Goal: Task Accomplishment & Management: Manage account settings

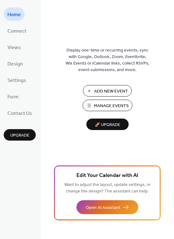
click at [110, 105] on span "Manage Events" at bounding box center [111, 106] width 35 height 7
click at [111, 103] on span "Manage Events" at bounding box center [111, 106] width 35 height 7
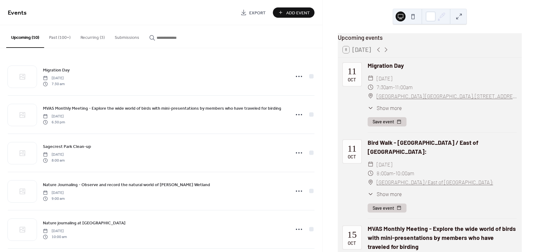
click at [86, 35] on button "Recurring (3)" at bounding box center [92, 36] width 34 height 22
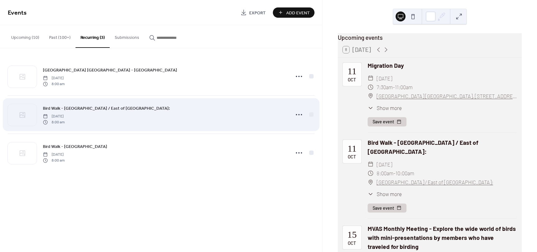
click at [81, 108] on span "Bird Walk - [GEOGRAPHIC_DATA] / East of [GEOGRAPHIC_DATA]:" at bounding box center [106, 108] width 127 height 7
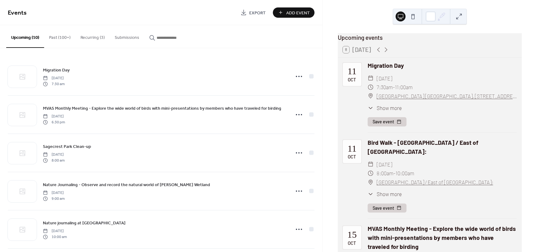
click at [390, 151] on div "Bird Walk - Sagecrest Park / East of Las Cruces Dam: ​ Saturday, October 11, 20…" at bounding box center [441, 178] width 149 height 80
click at [393, 145] on div "Bird Walk - Sagecrest Park / East of Las Cruces Dam:" at bounding box center [441, 147] width 149 height 18
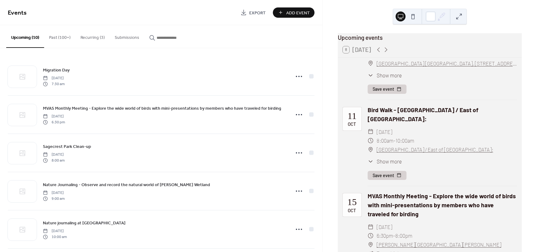
scroll to position [31, 0]
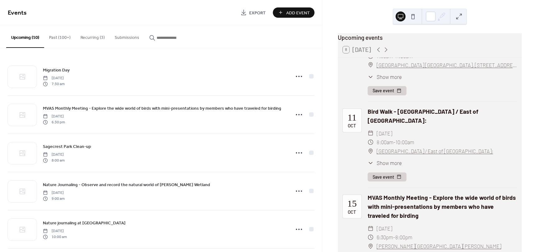
click at [90, 36] on button "Recurring (3)" at bounding box center [92, 36] width 34 height 22
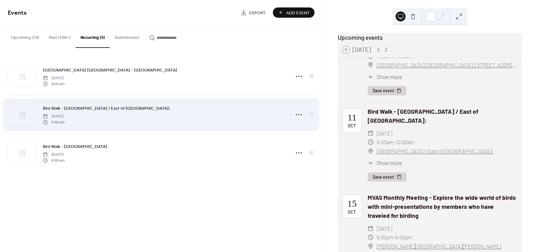
click at [102, 110] on span "Bird Walk - [GEOGRAPHIC_DATA] / East of [GEOGRAPHIC_DATA]:" at bounding box center [106, 108] width 127 height 7
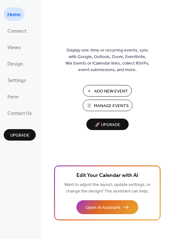
click at [111, 105] on span "Manage Events" at bounding box center [111, 106] width 35 height 7
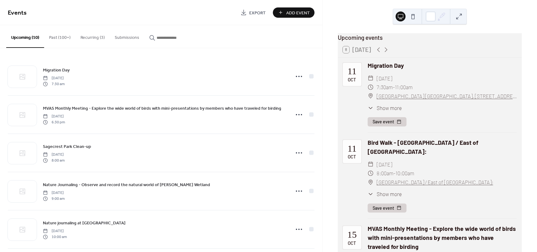
click at [85, 36] on button "Recurring (3)" at bounding box center [92, 36] width 34 height 22
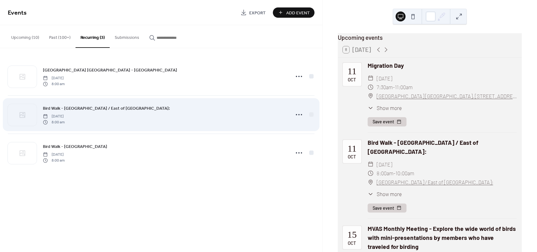
click at [133, 108] on span "Bird Walk - [GEOGRAPHIC_DATA] / East of [GEOGRAPHIC_DATA]:" at bounding box center [106, 108] width 127 height 7
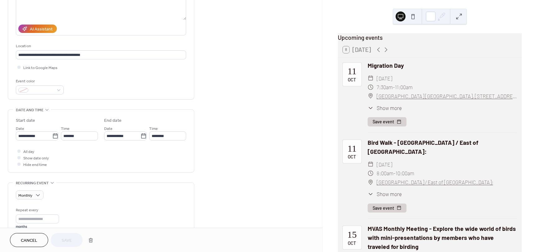
scroll to position [93, 0]
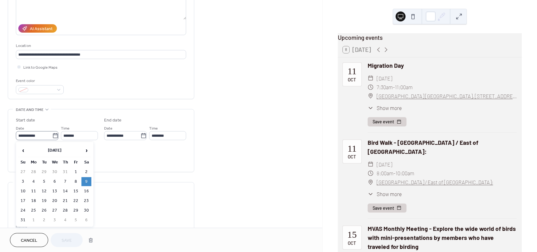
click at [53, 134] on icon at bounding box center [55, 135] width 5 height 5
click at [52, 134] on input "**********" at bounding box center [34, 135] width 36 height 9
click at [84, 151] on span "›" at bounding box center [86, 150] width 9 height 12
click at [86, 180] on td "11" at bounding box center [86, 181] width 10 height 9
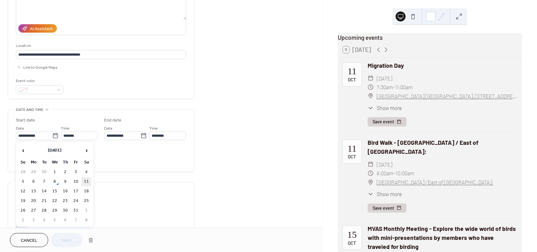
type input "**********"
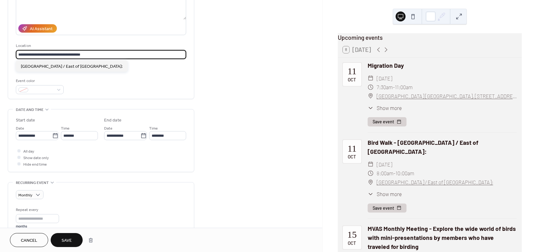
click at [98, 53] on input "**********" at bounding box center [101, 54] width 170 height 9
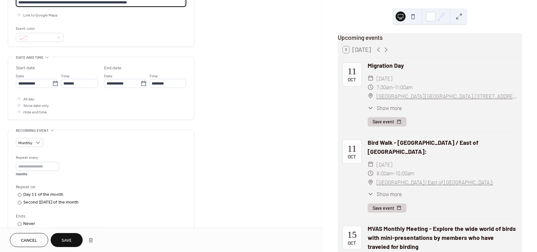
scroll to position [155, 0]
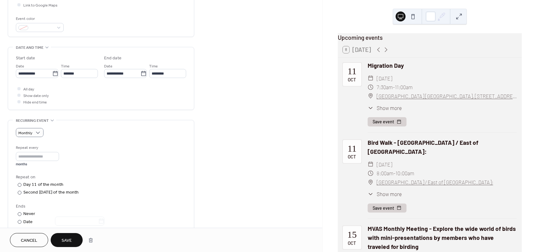
type input "**********"
click at [42, 142] on span "Do not repeat" at bounding box center [34, 144] width 27 height 7
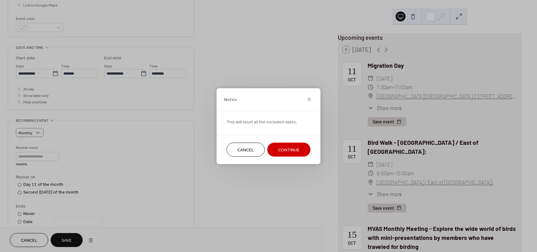
click at [243, 148] on span "Cancel" at bounding box center [245, 150] width 16 height 7
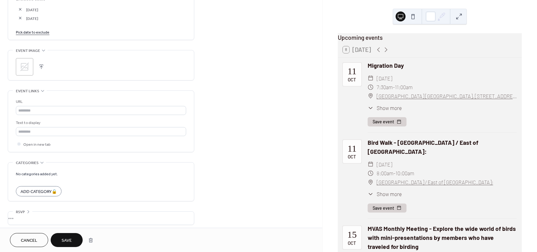
scroll to position [396, 0]
click at [66, 237] on span "Save" at bounding box center [66, 240] width 10 height 7
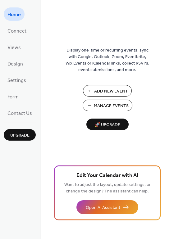
click at [105, 105] on span "Manage Events" at bounding box center [111, 106] width 35 height 7
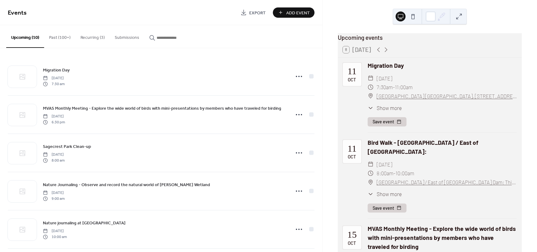
click at [89, 36] on button "Recurring (3)" at bounding box center [92, 36] width 34 height 22
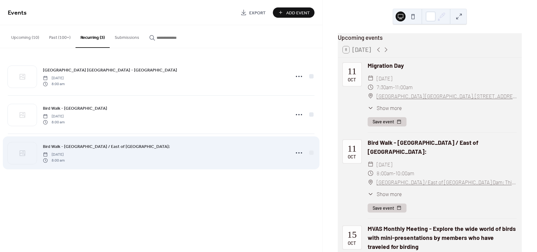
click at [95, 145] on span "Bird Walk - [GEOGRAPHIC_DATA] / East of [GEOGRAPHIC_DATA]:" at bounding box center [106, 146] width 127 height 7
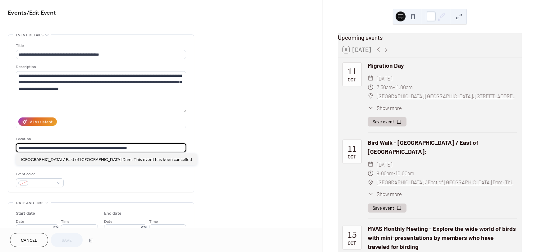
drag, startPoint x: 140, startPoint y: 147, endPoint x: 86, endPoint y: 143, distance: 54.5
click at [86, 143] on div "**********" at bounding box center [101, 144] width 170 height 16
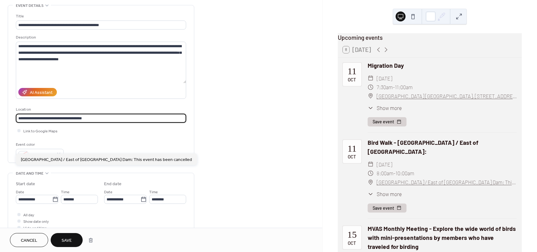
scroll to position [31, 0]
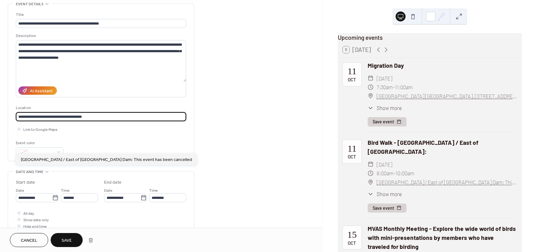
type input "**********"
click at [66, 238] on span "Save" at bounding box center [66, 240] width 10 height 7
